Goal: Transaction & Acquisition: Purchase product/service

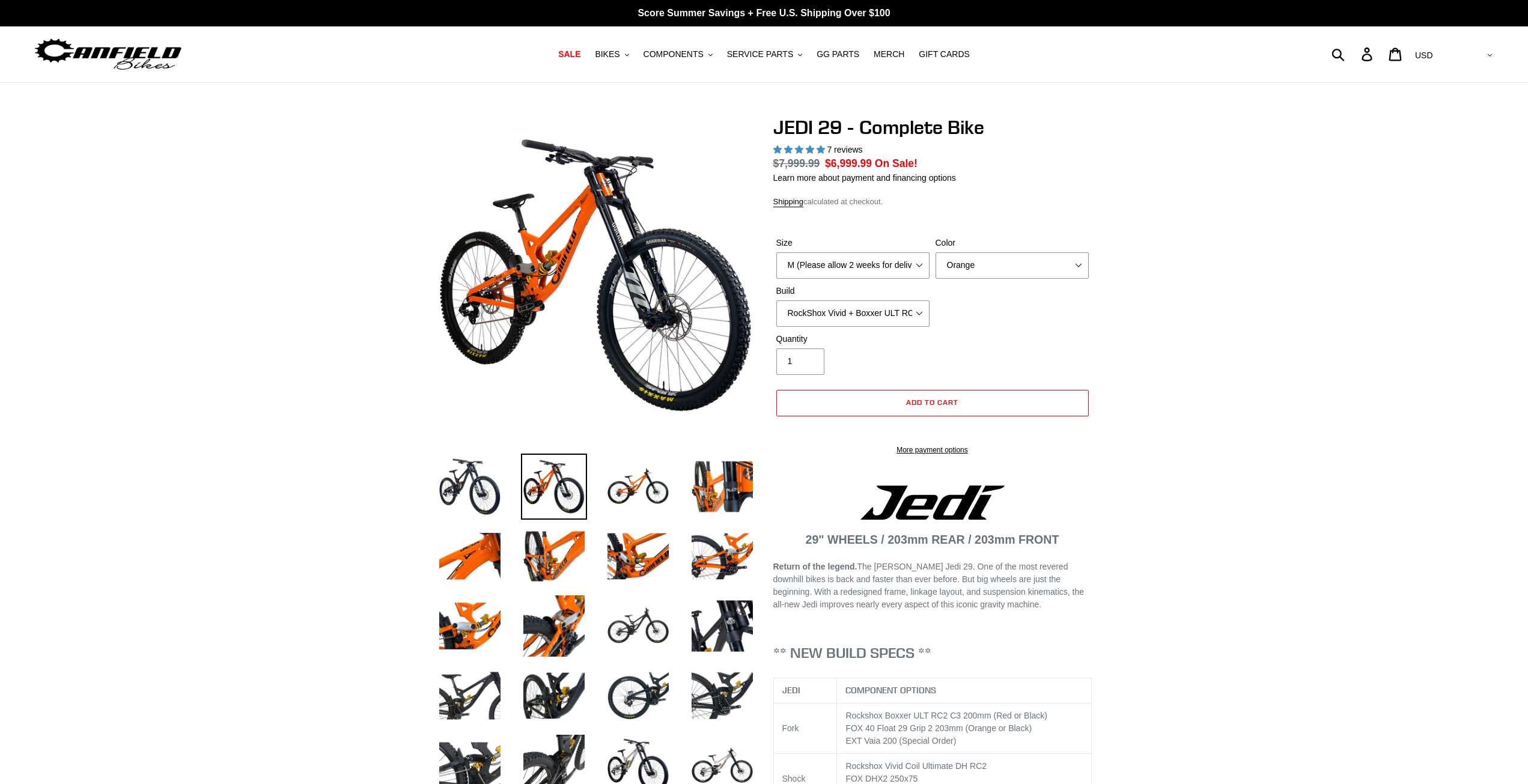
select select "highest-rating"
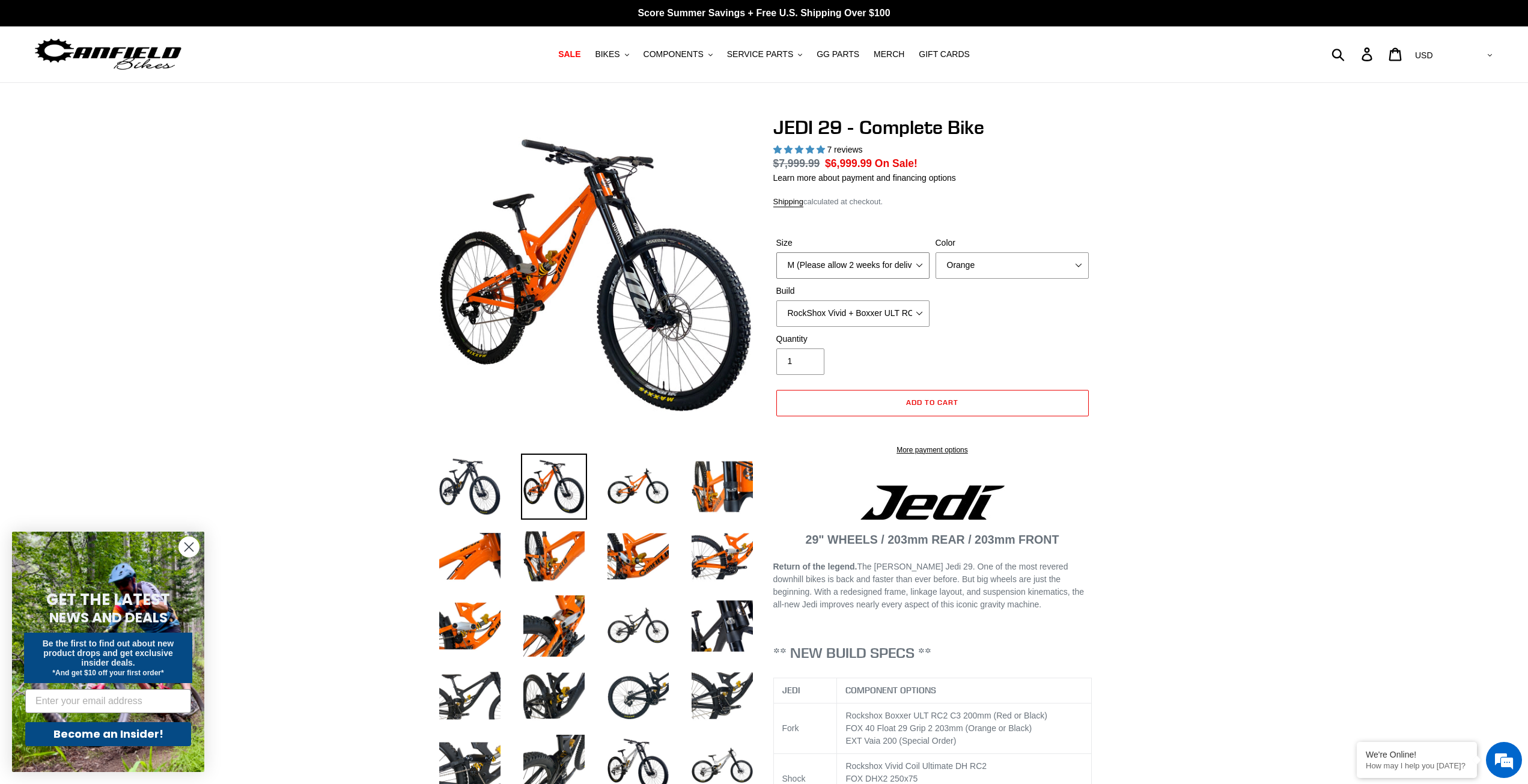
click at [923, 260] on select "M (Please allow 2 weeks for delivery) L (Please allow 2 weeks for delivery) XL …" at bounding box center [852, 265] width 153 height 26
select select "L (Please allow 2 weeks for delivery)"
click at [776, 252] on select "M (Please allow 2 weeks for delivery) L (Please allow 2 weeks for delivery) XL …" at bounding box center [852, 265] width 153 height 26
click at [1019, 266] on select "Orange Stealth Black Raw" at bounding box center [1012, 265] width 153 height 26
select select "Stealth Black"
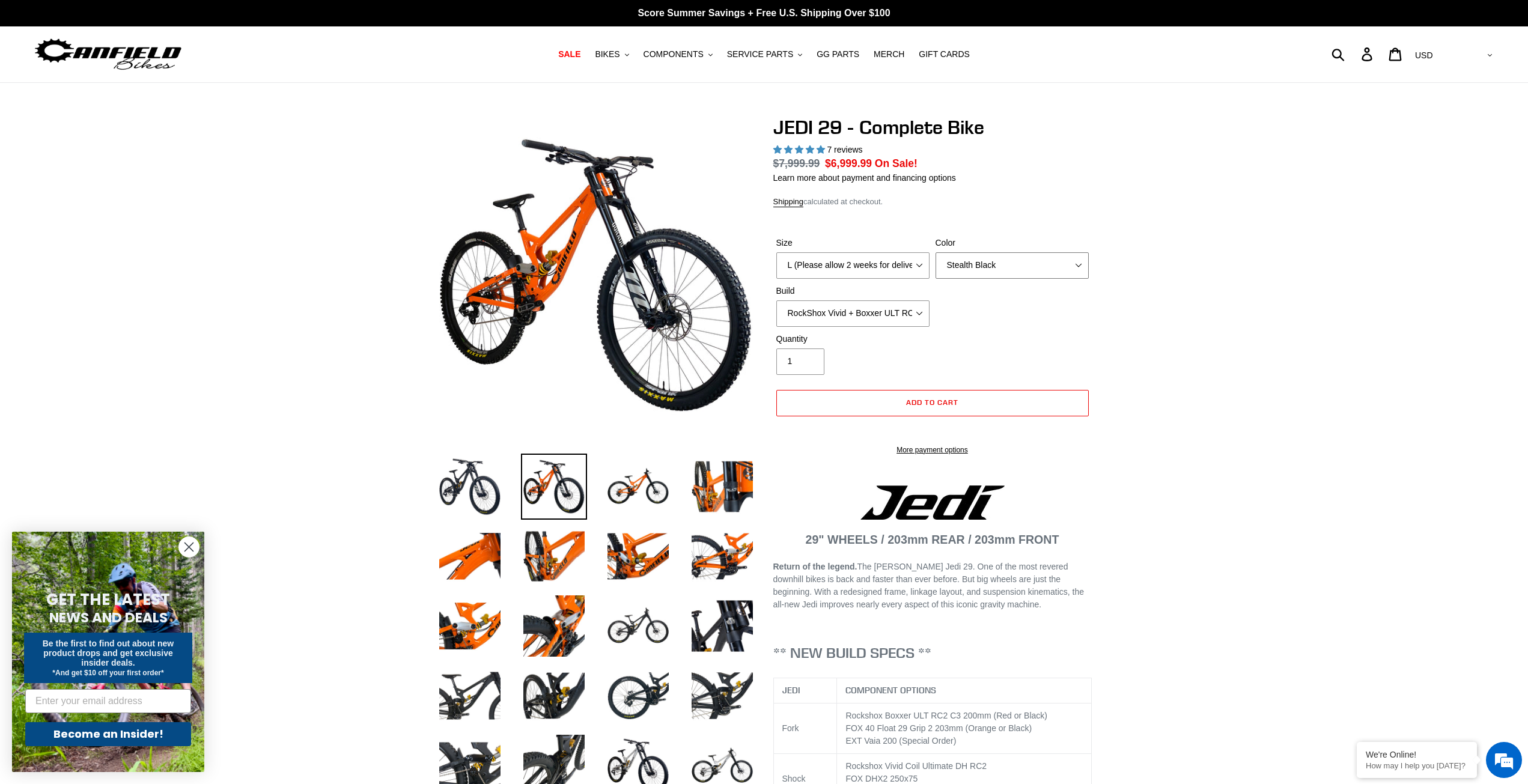
click at [936, 252] on select "Orange Stealth Black Raw" at bounding box center [1012, 265] width 153 height 26
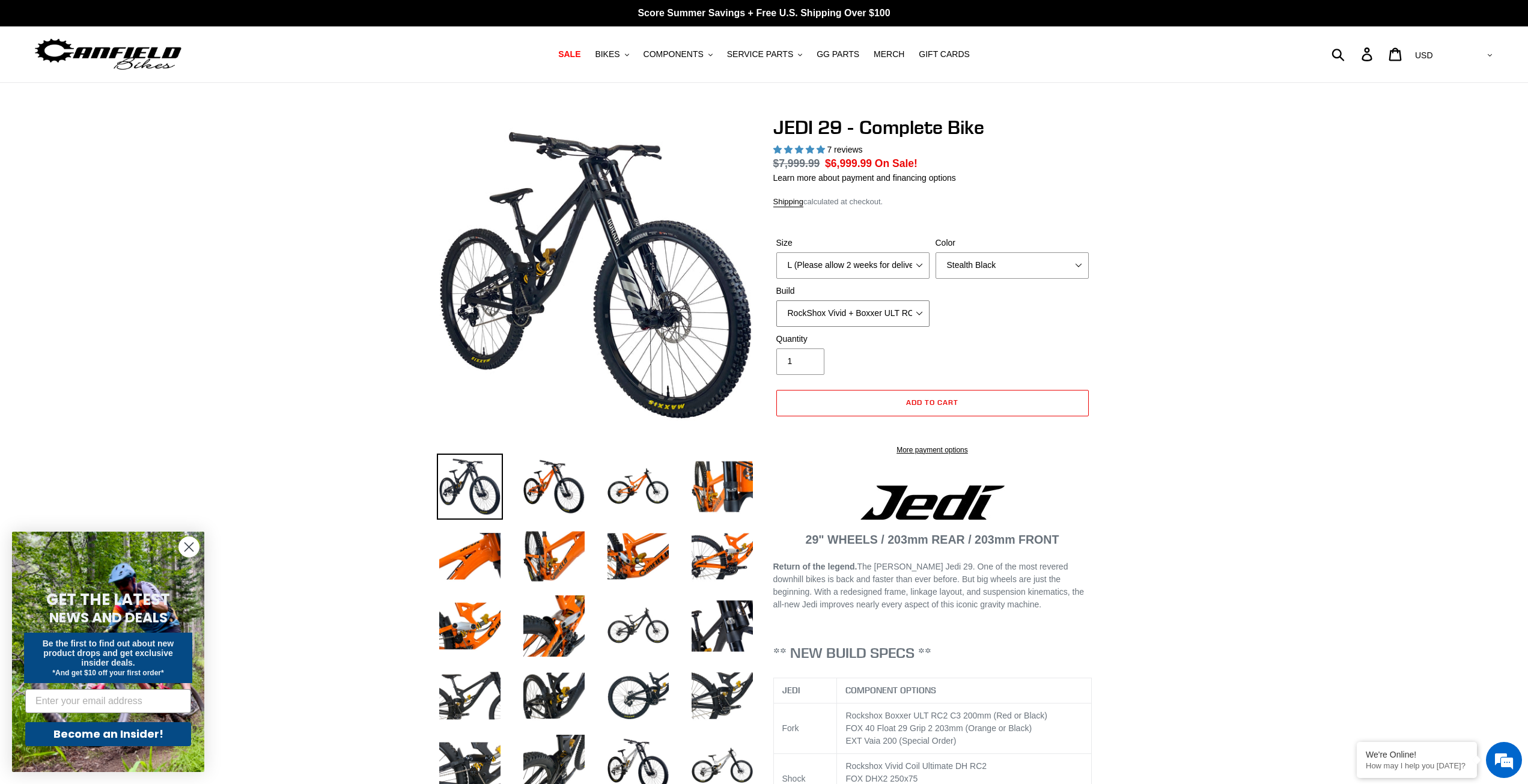
click at [908, 318] on select "RockShox Vivid + Boxxer ULT RC2 C3 200 + SRAM XO RockShox Vivid + Boxxer ULT RC…" at bounding box center [852, 313] width 153 height 26
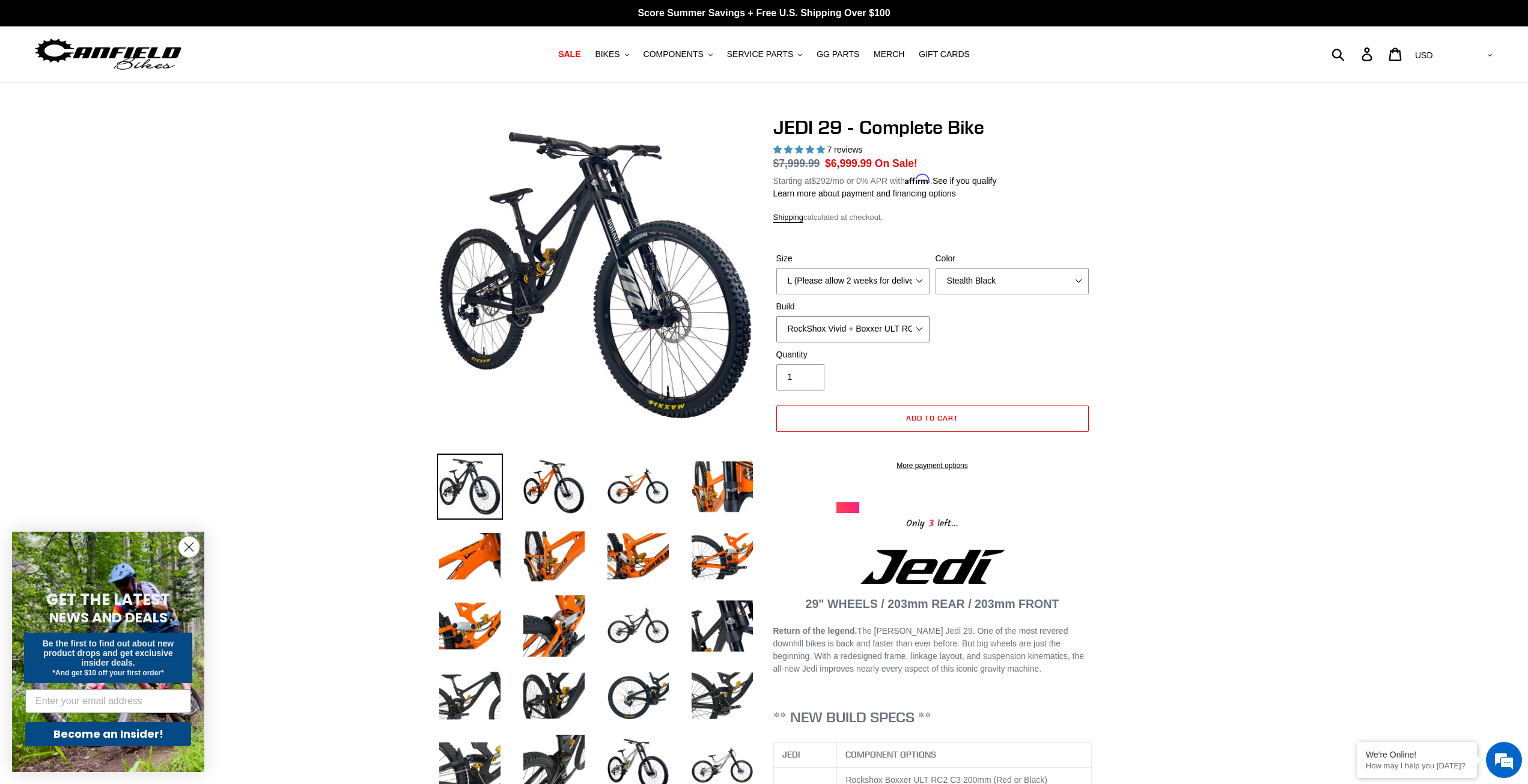
select select "EXT [PERSON_NAME] V3 + EXT Vaia 200 + SRAM XO"
click at [776, 316] on select "RockShox Vivid + Boxxer ULT RC2 C3 200 + SRAM XO RockShox Vivid + Boxxer ULT RC…" at bounding box center [852, 329] width 153 height 26
click at [190, 547] on circle "Close dialog" at bounding box center [189, 547] width 20 height 20
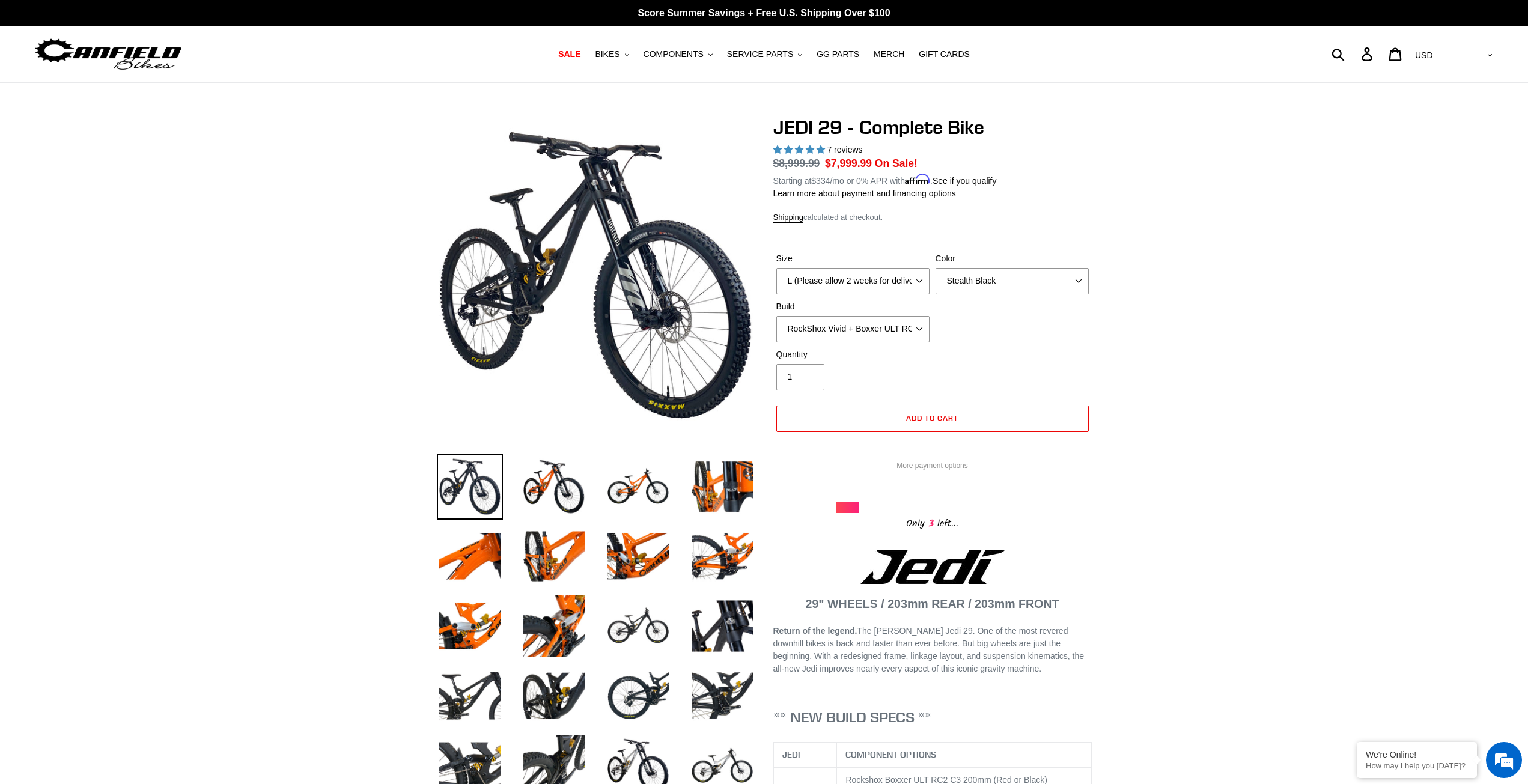
click at [955, 471] on link "More payment options" at bounding box center [932, 466] width 312 height 11
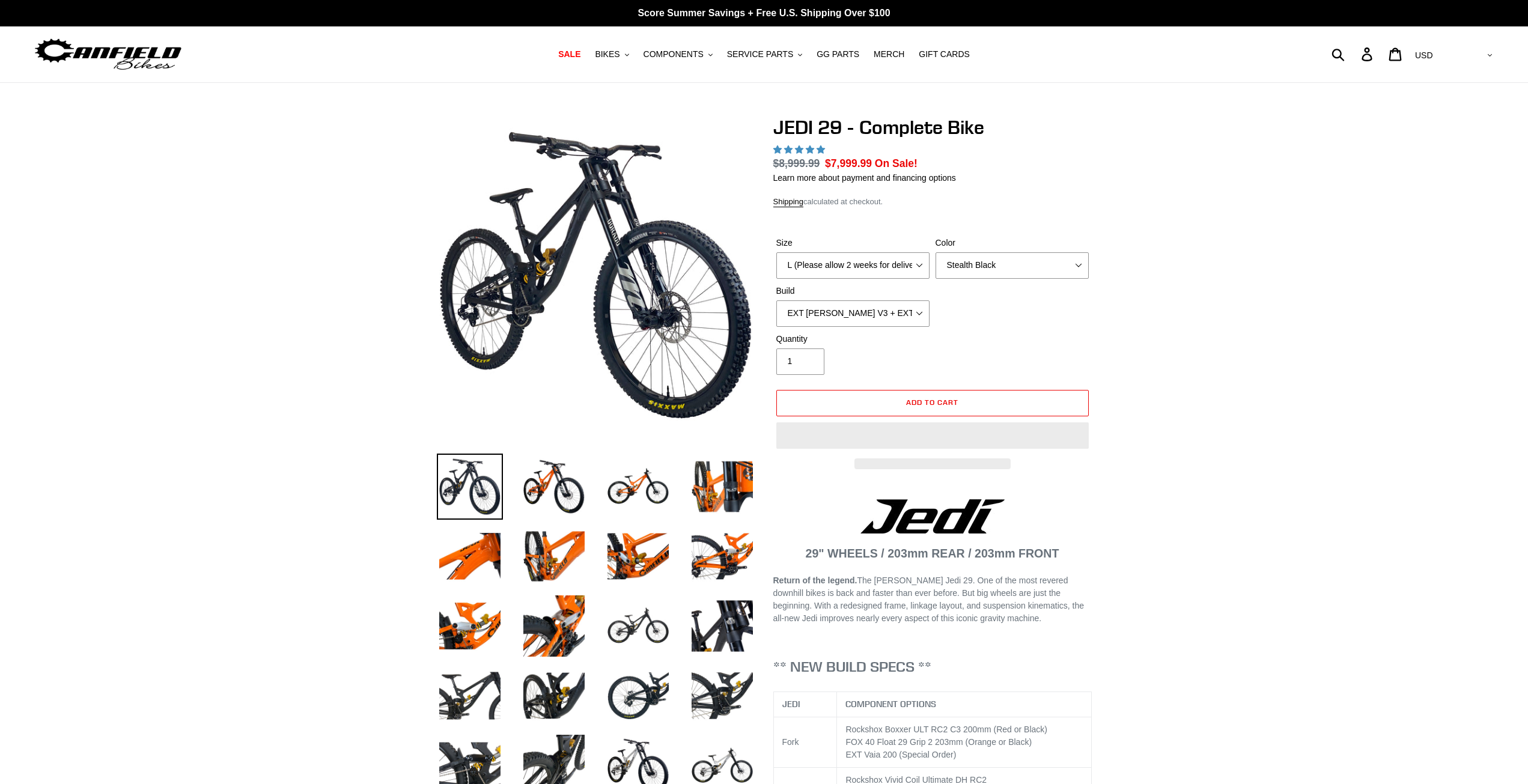
select select "highest-rating"
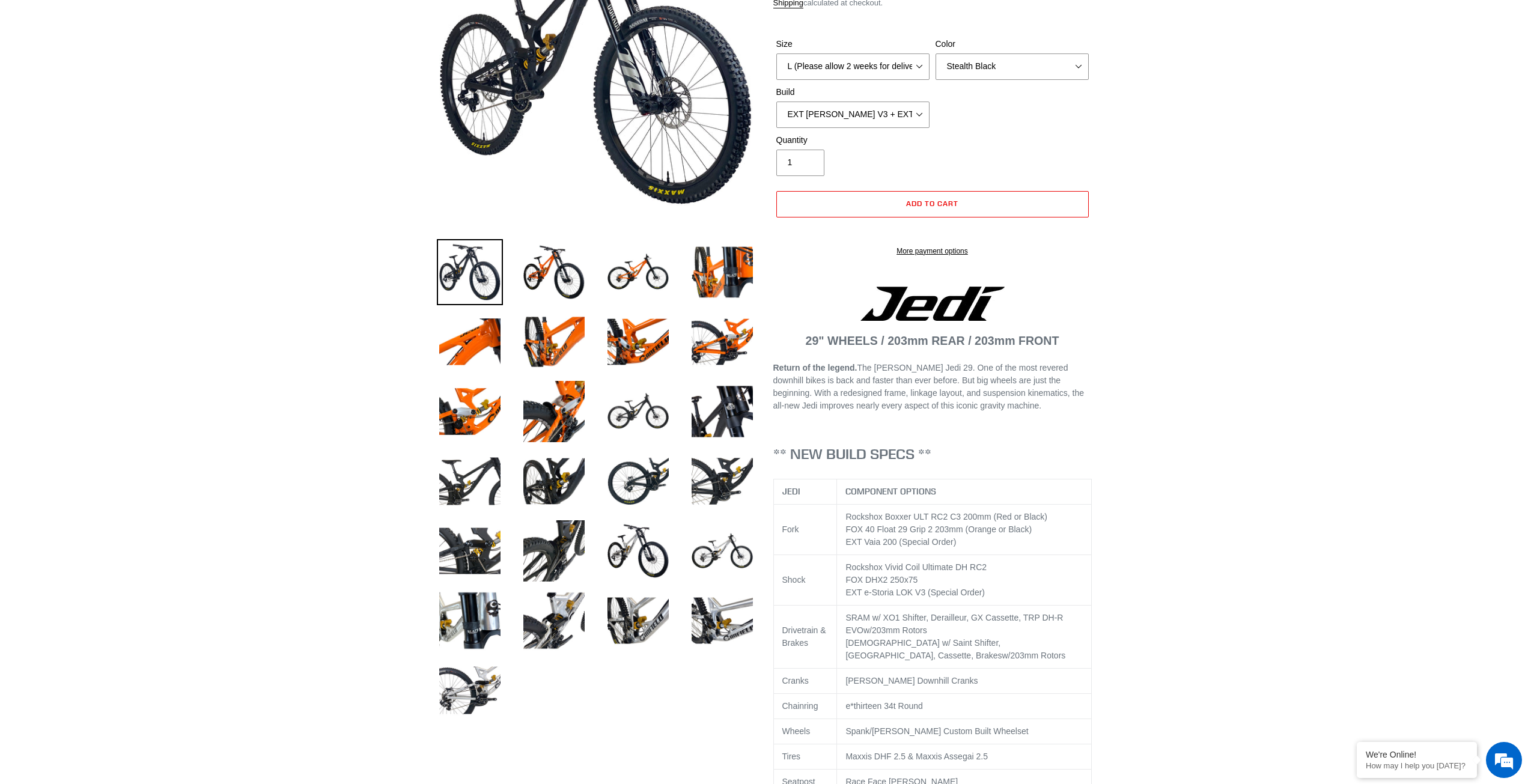
scroll to position [241, 0]
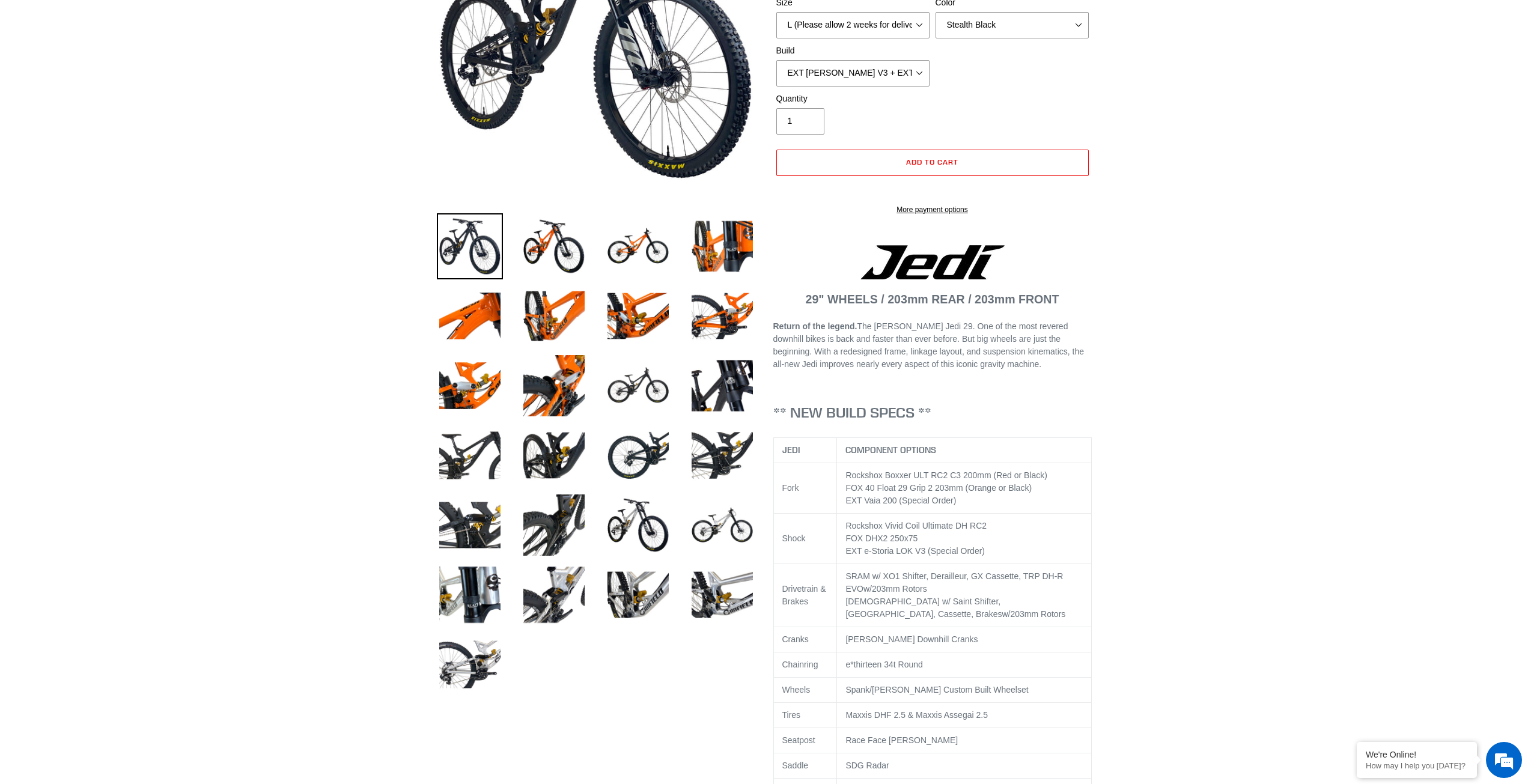
select select "highest-rating"
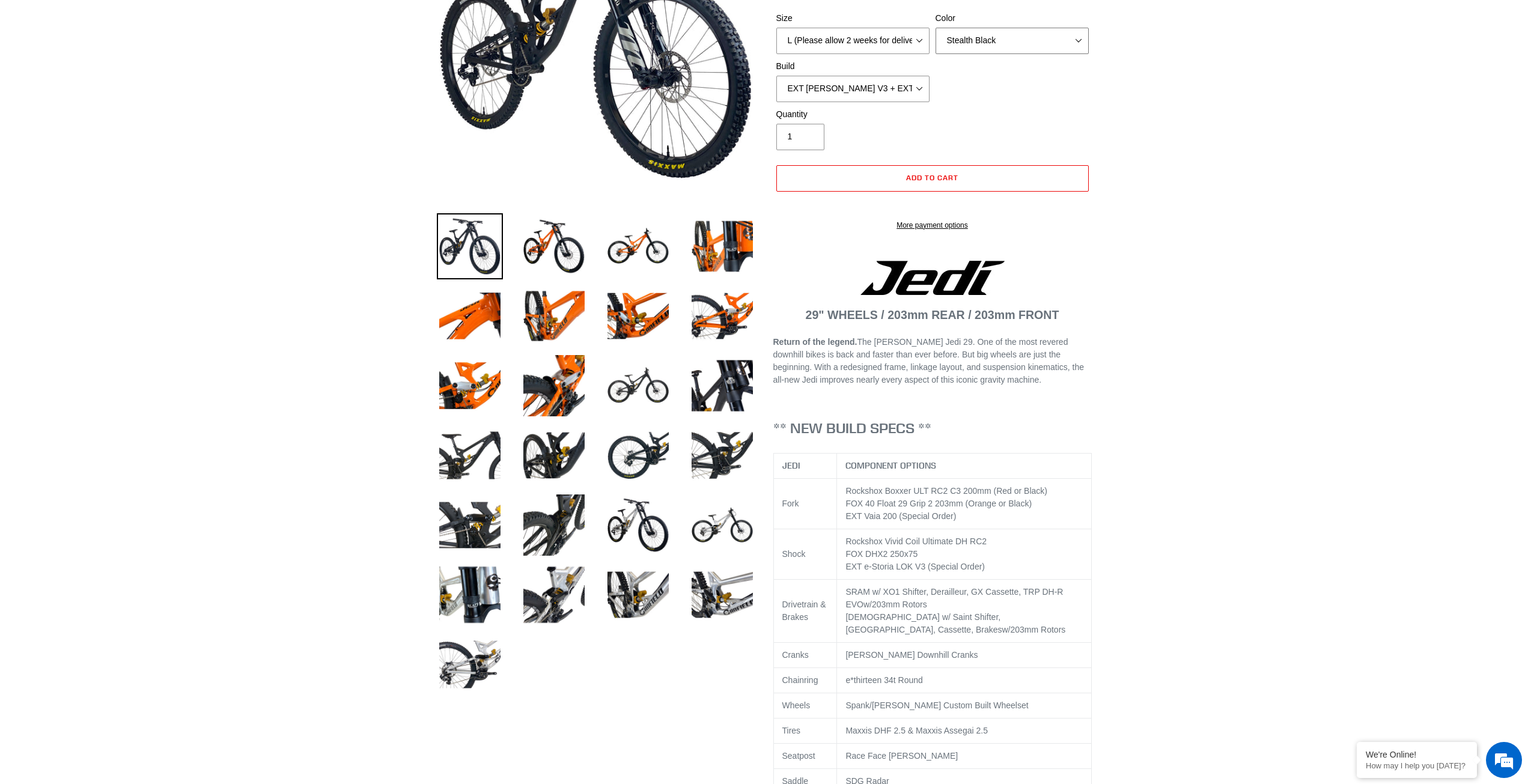
click at [989, 31] on select "Orange Stealth Black Raw" at bounding box center [1012, 40] width 153 height 26
click at [936, 27] on select "Orange Stealth Black Raw" at bounding box center [1012, 40] width 153 height 26
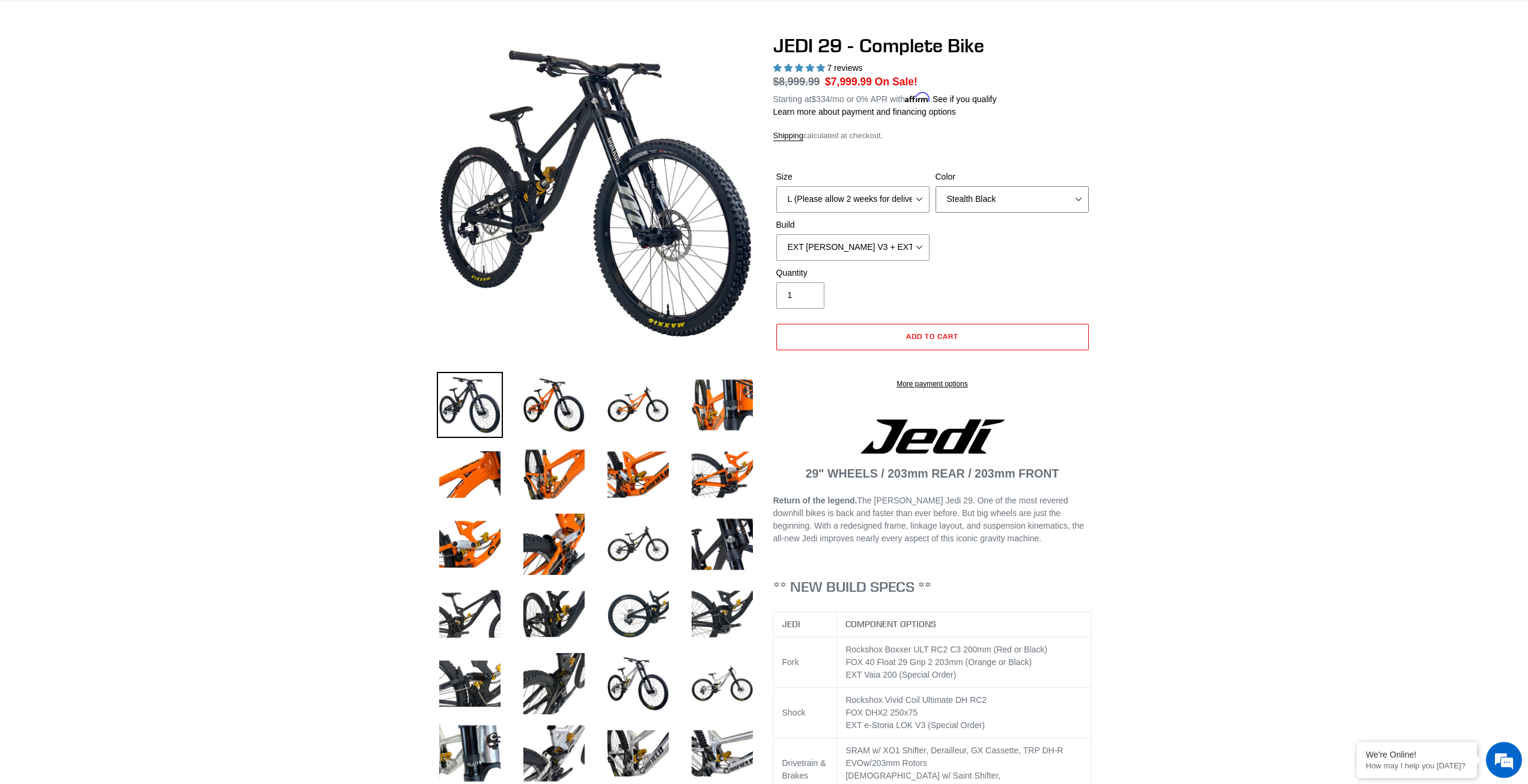
scroll to position [60, 0]
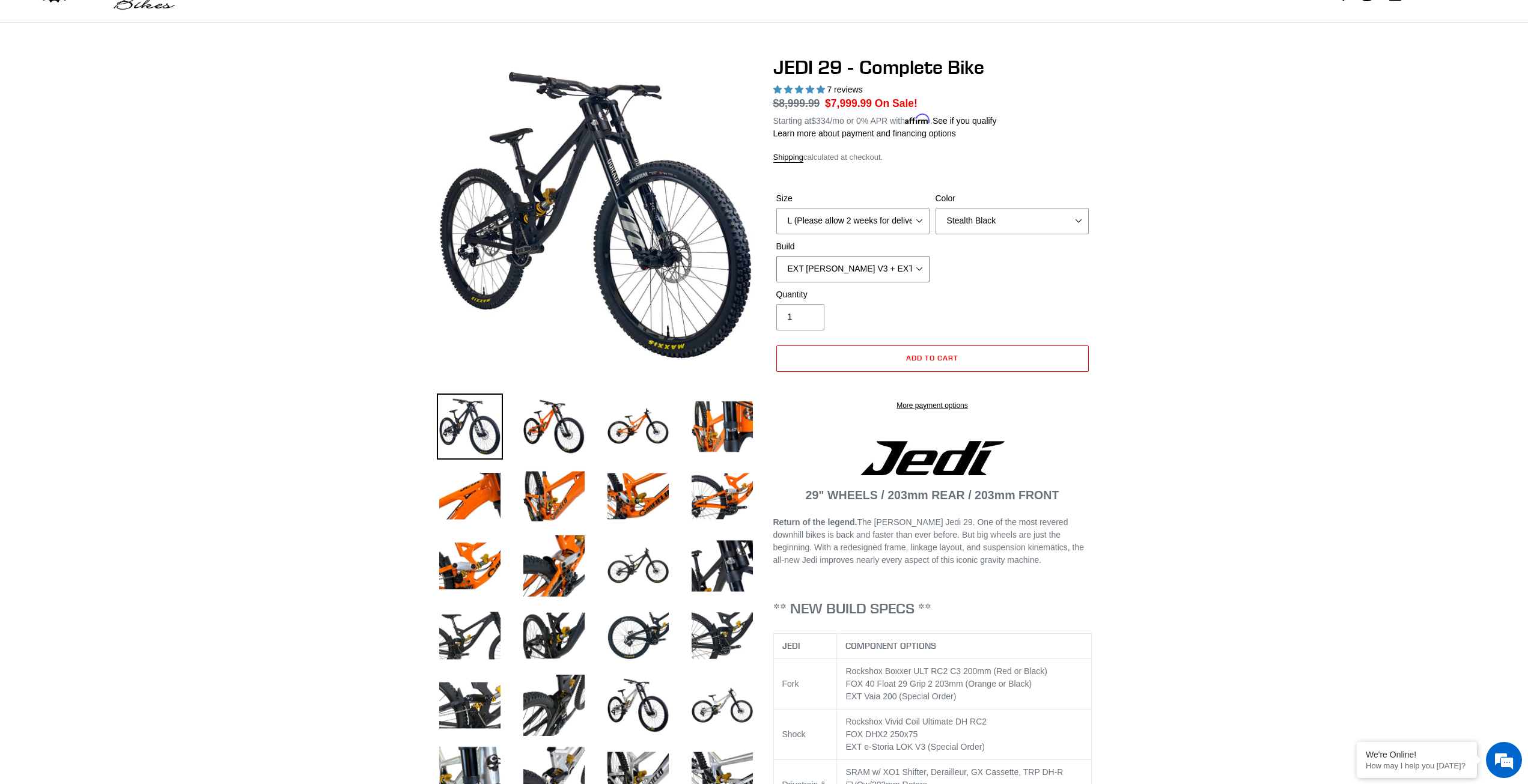
click at [909, 273] on select "RockShox Vivid + Boxxer ULT RC2 C3 200 + SRAM XO RockShox Vivid + Boxxer ULT RC…" at bounding box center [852, 269] width 153 height 26
click at [776, 256] on select "RockShox Vivid + Boxxer ULT RC2 C3 200 + SRAM XO RockShox Vivid + Boxxer ULT RC…" at bounding box center [852, 269] width 153 height 26
click at [920, 264] on select "RockShox Vivid + Boxxer ULT RC2 C3 200 + SRAM XO RockShox Vivid + Boxxer ULT RC…" at bounding box center [852, 269] width 153 height 26
click at [776, 256] on select "RockShox Vivid + Boxxer ULT RC2 C3 200 + SRAM XO RockShox Vivid + Boxxer ULT RC…" at bounding box center [852, 269] width 153 height 26
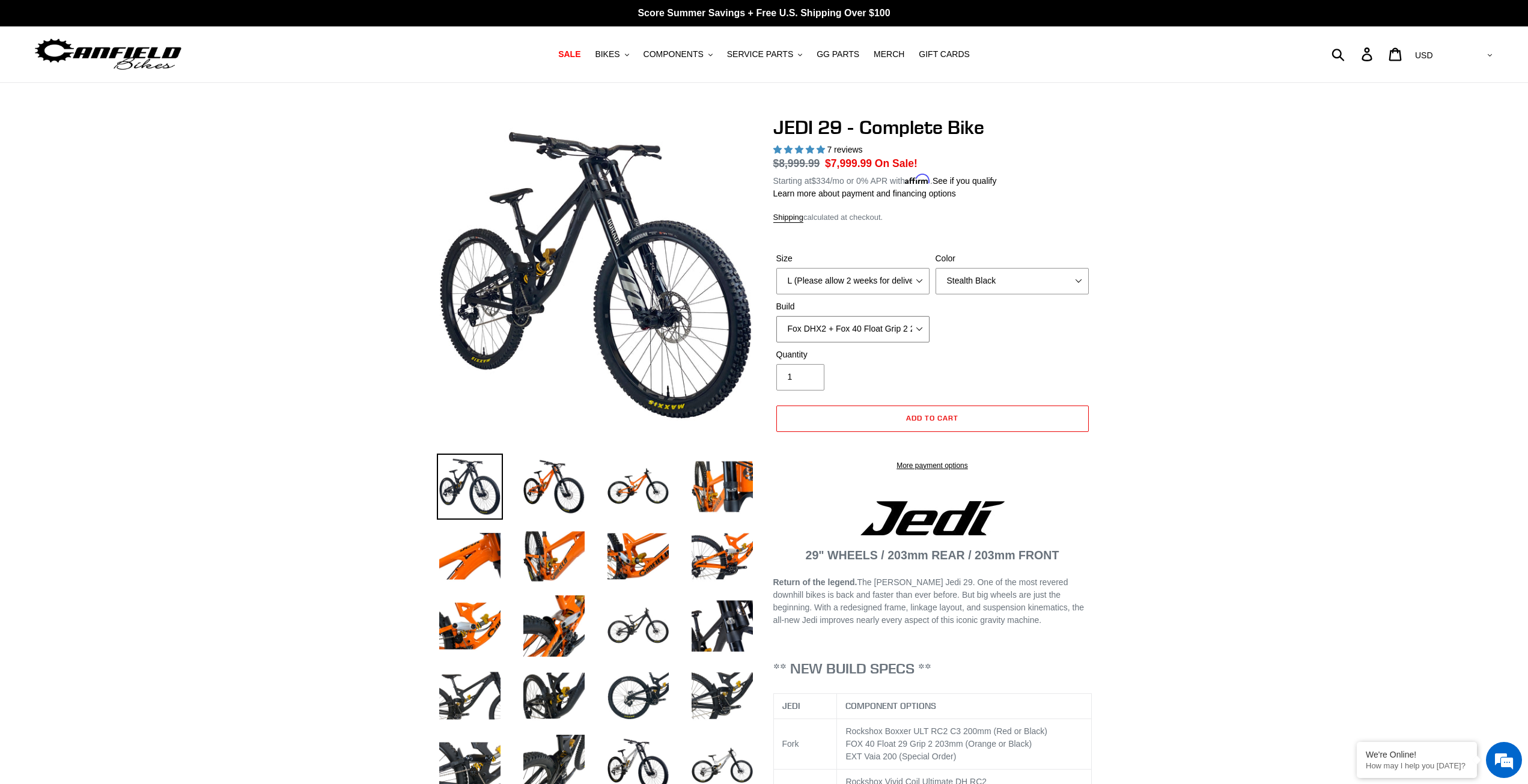
click at [891, 332] on select "RockShox Vivid + Boxxer ULT RC2 C3 200 + SRAM XO RockShox Vivid + Boxxer ULT RC…" at bounding box center [852, 329] width 153 height 26
click at [776, 316] on select "RockShox Vivid + Boxxer ULT RC2 C3 200 + SRAM XO RockShox Vivid + Boxxer ULT RC…" at bounding box center [852, 329] width 153 height 26
click at [917, 323] on select "RockShox Vivid + Boxxer ULT RC2 C3 200 + SRAM XO RockShox Vivid + Boxxer ULT RC…" at bounding box center [852, 329] width 153 height 26
click at [776, 316] on select "RockShox Vivid + Boxxer ULT RC2 C3 200 + SRAM XO RockShox Vivid + Boxxer ULT RC…" at bounding box center [852, 329] width 153 height 26
click at [904, 325] on select "RockShox Vivid + Boxxer ULT RC2 C3 200 + SRAM XO RockShox Vivid + Boxxer ULT RC…" at bounding box center [852, 329] width 153 height 26
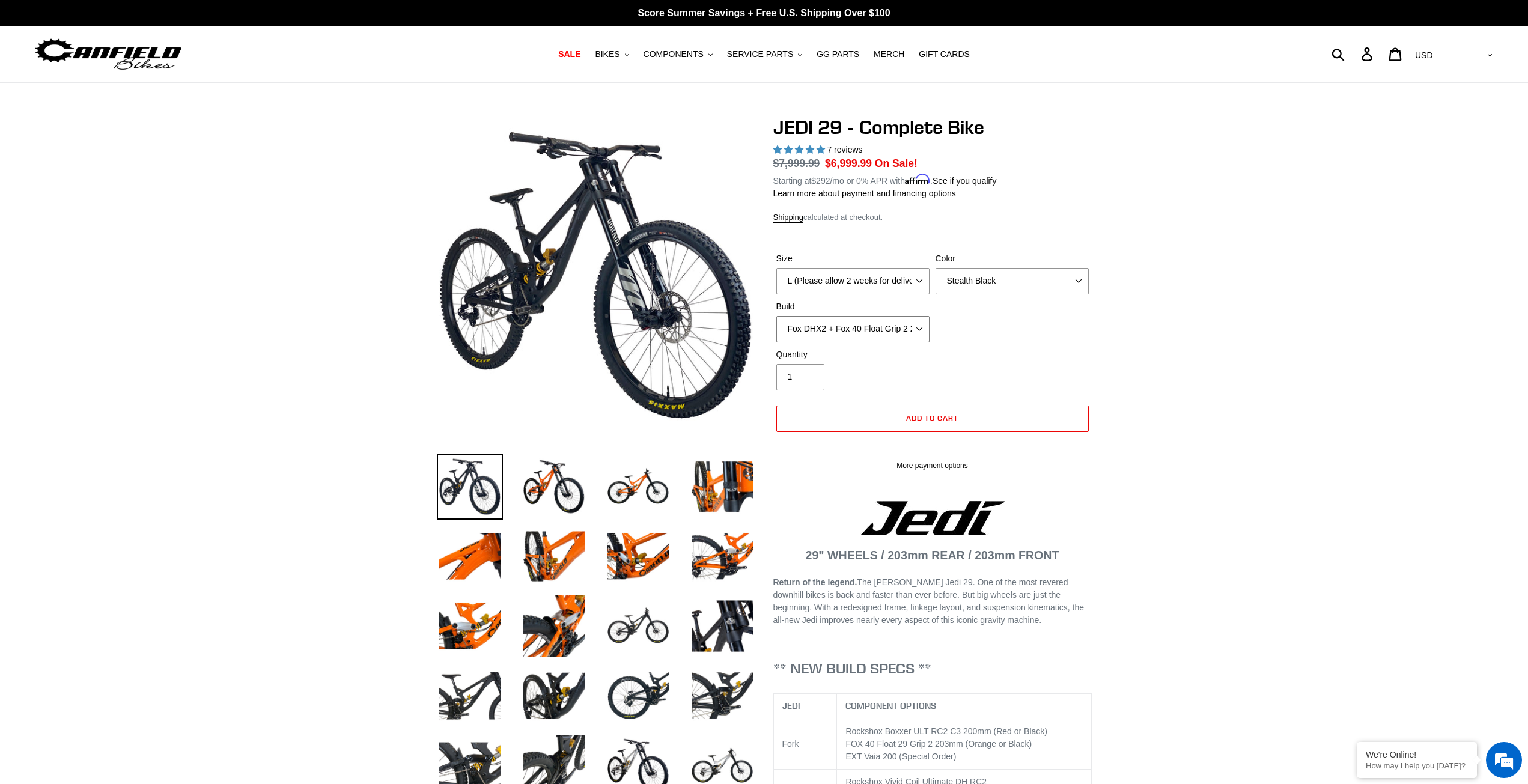
click at [776, 316] on select "RockShox Vivid + Boxxer ULT RC2 C3 200 + SRAM XO RockShox Vivid + Boxxer ULT RC…" at bounding box center [852, 329] width 153 height 26
click at [919, 329] on select "RockShox Vivid + Boxxer ULT RC2 C3 200 + SRAM XO RockShox Vivid + Boxxer ULT RC…" at bounding box center [852, 329] width 153 height 26
click at [776, 316] on select "RockShox Vivid + Boxxer ULT RC2 C3 200 + SRAM XO RockShox Vivid + Boxxer ULT RC…" at bounding box center [852, 329] width 153 height 26
click at [910, 325] on select "RockShox Vivid + Boxxer ULT RC2 C3 200 + SRAM XO RockShox Vivid + Boxxer ULT RC…" at bounding box center [852, 329] width 153 height 26
select select "Fox DHX2 + Fox 40 Float Grip 2 203 + SRAM XO"
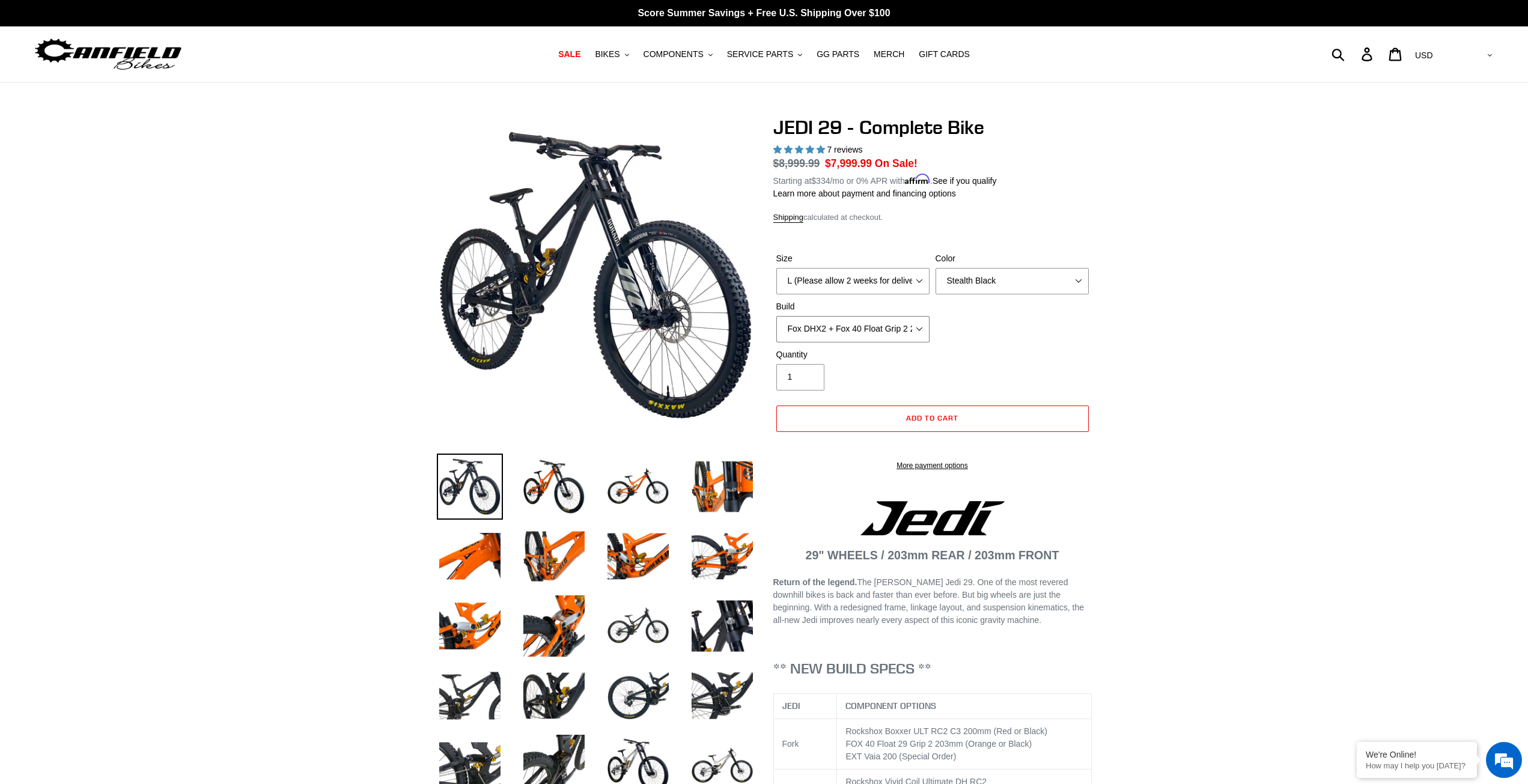
click at [776, 316] on select "RockShox Vivid + Boxxer ULT RC2 C3 200 + SRAM XO RockShox Vivid + Boxxer ULT RC…" at bounding box center [852, 329] width 153 height 26
click at [932, 471] on link "More payment options" at bounding box center [932, 466] width 312 height 11
